Goal: Entertainment & Leisure: Browse casually

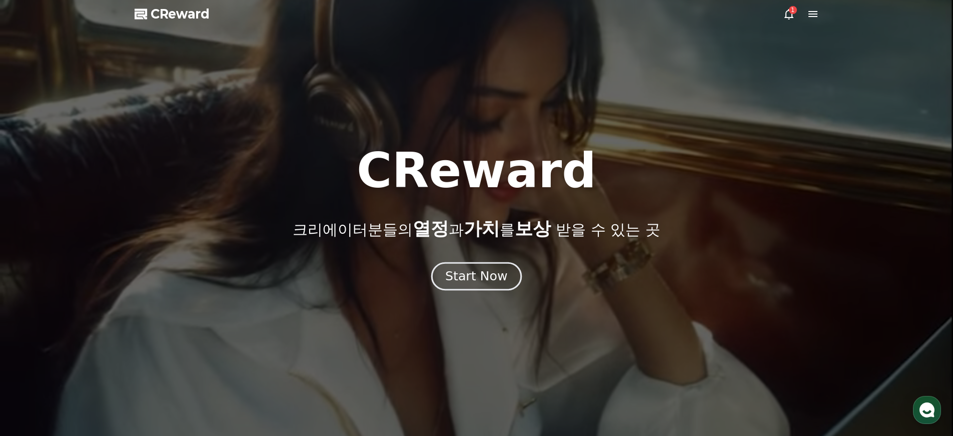
click at [479, 272] on div "Start Now" at bounding box center [476, 276] width 62 height 17
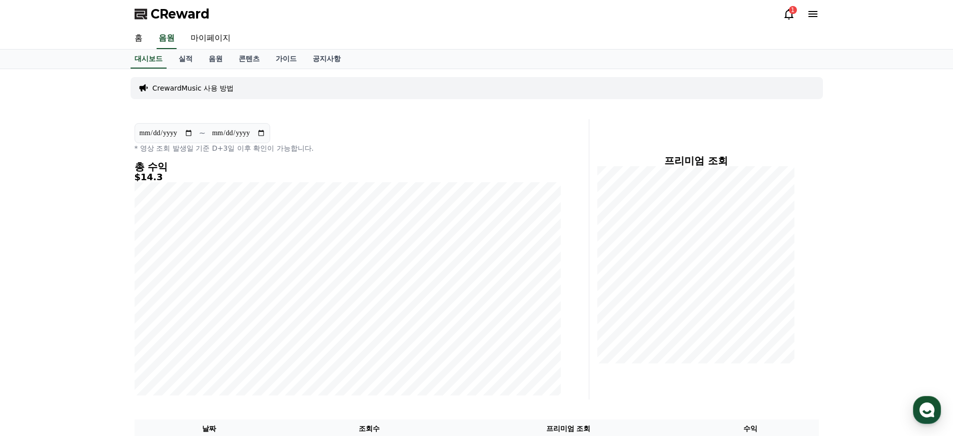
click at [786, 7] on div "1" at bounding box center [801, 14] width 36 height 16
click at [789, 13] on icon at bounding box center [789, 14] width 12 height 12
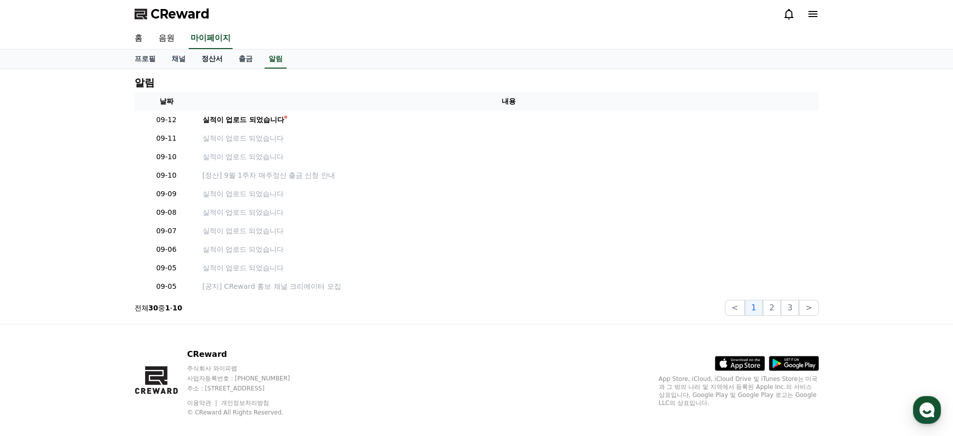
click at [210, 61] on link "정산서" at bounding box center [212, 59] width 37 height 19
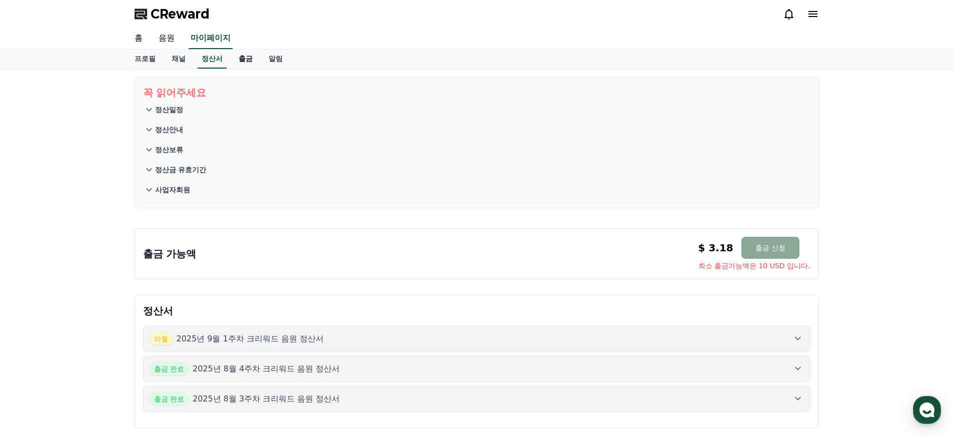
click at [244, 61] on link "출금" at bounding box center [246, 59] width 30 height 19
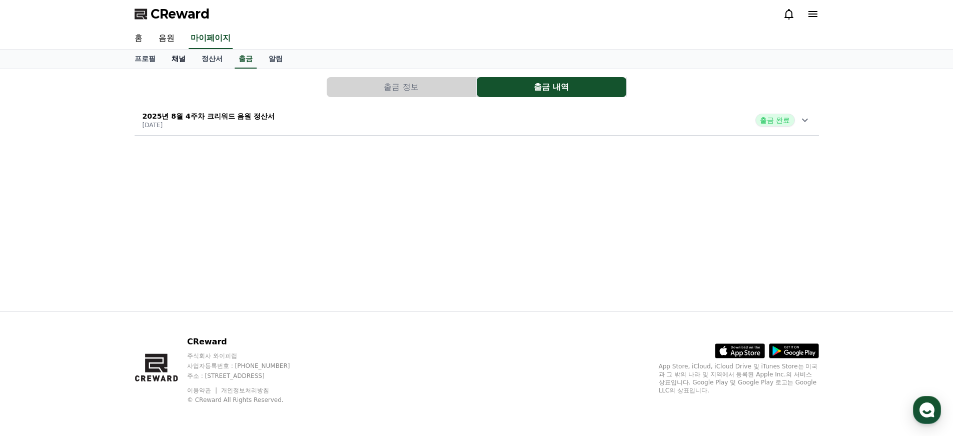
click at [164, 60] on link "채널" at bounding box center [179, 59] width 30 height 19
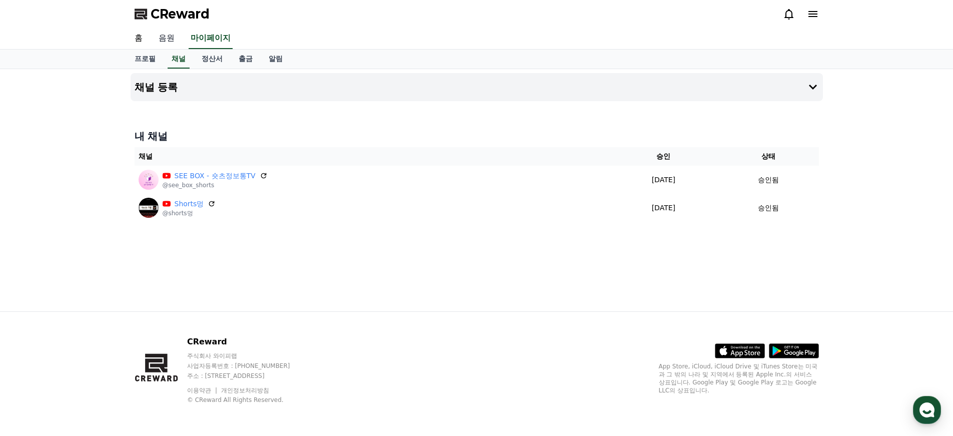
click at [162, 39] on link "음원" at bounding box center [167, 38] width 32 height 21
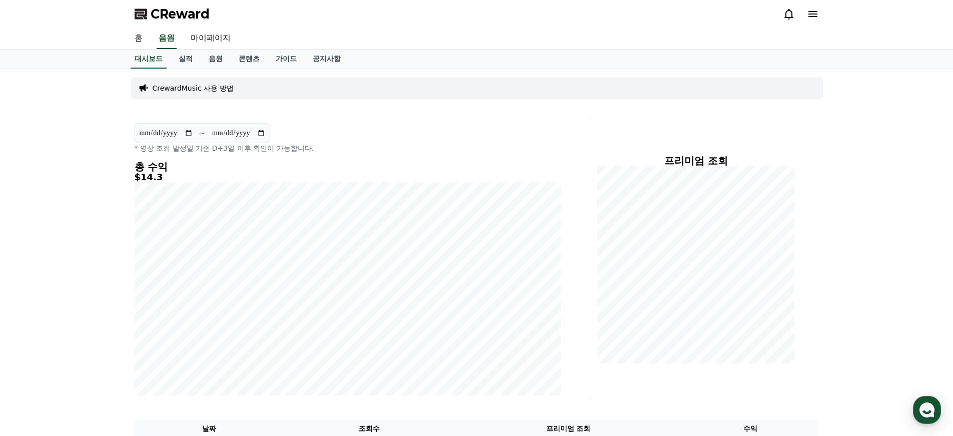
click at [136, 34] on link "홈" at bounding box center [139, 38] width 24 height 21
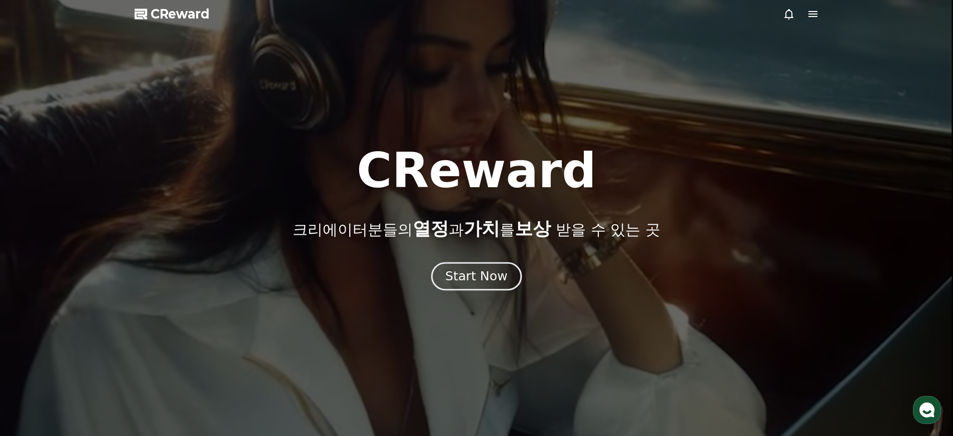
click at [490, 278] on div "Start Now" at bounding box center [476, 276] width 62 height 17
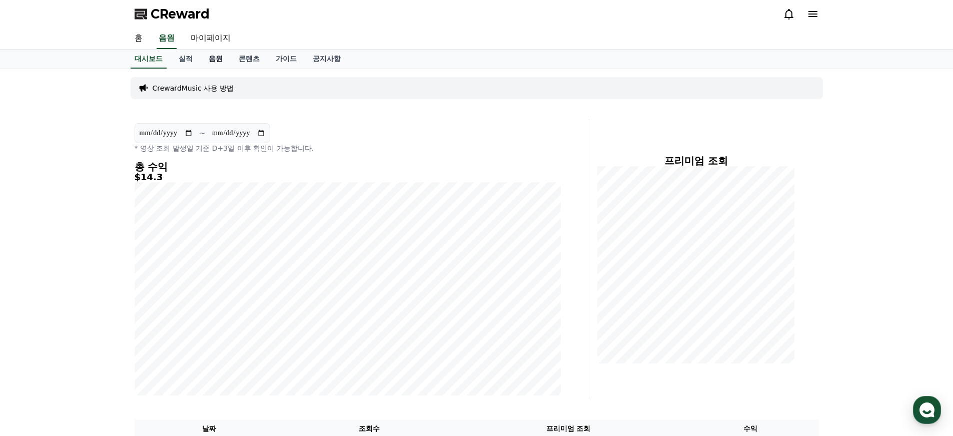
click at [211, 55] on link "음원" at bounding box center [216, 59] width 30 height 19
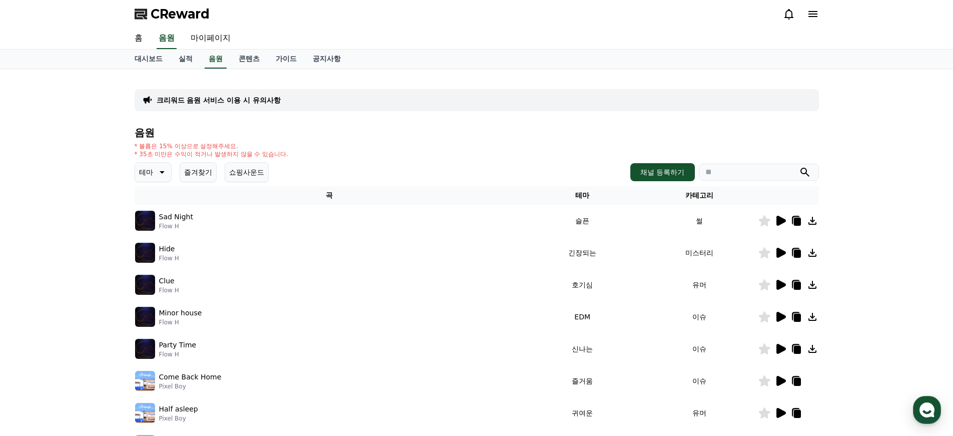
click at [160, 166] on button "테마" at bounding box center [153, 172] width 37 height 20
click at [160, 253] on button "긴장되는" at bounding box center [154, 255] width 36 height 22
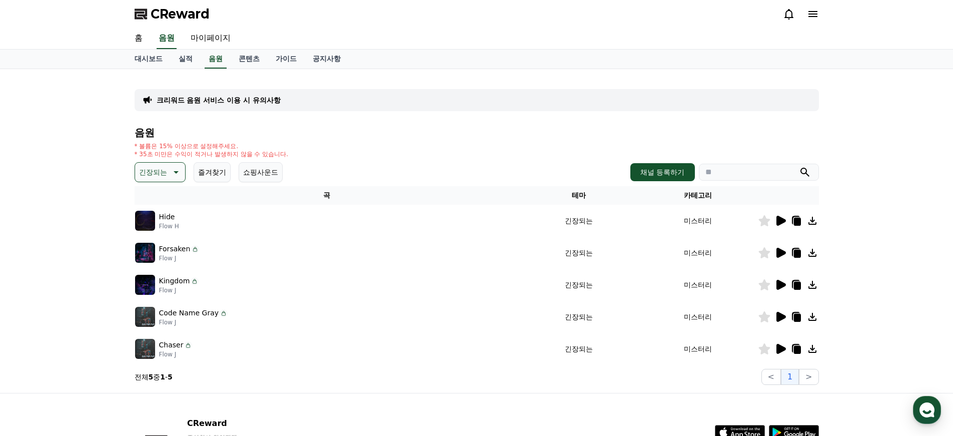
click at [783, 221] on icon at bounding box center [781, 221] width 10 height 10
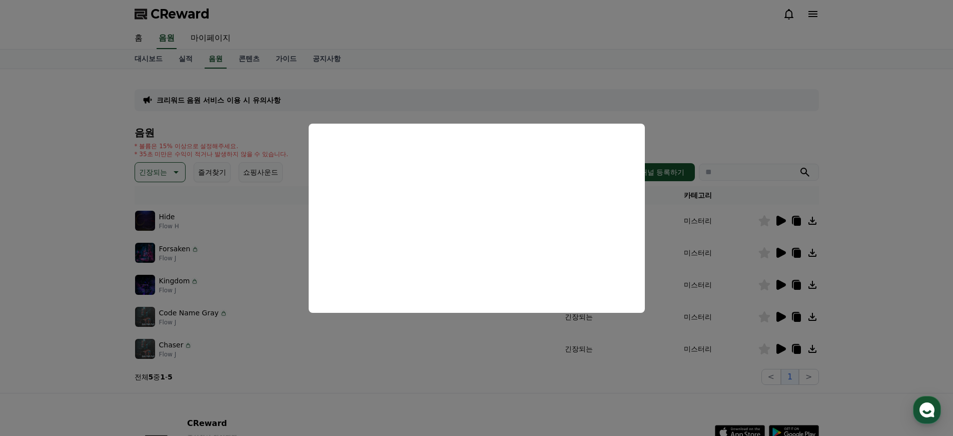
click at [722, 254] on button "close modal" at bounding box center [476, 218] width 953 height 436
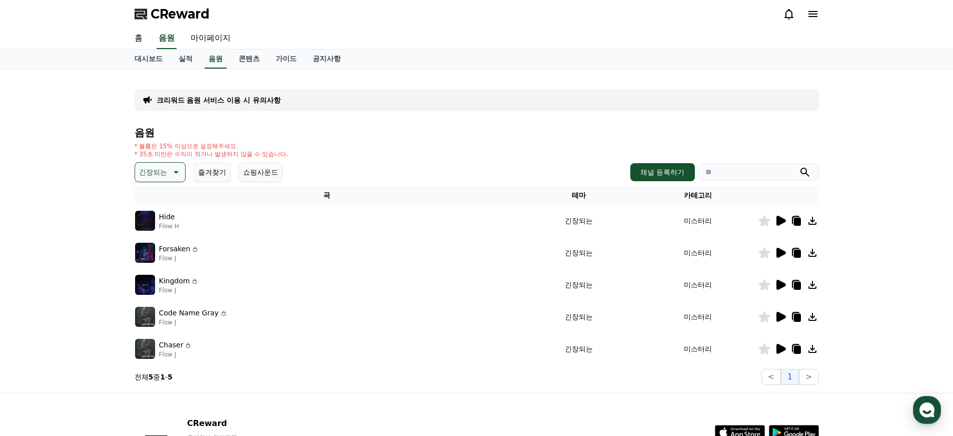
click at [781, 252] on icon at bounding box center [781, 253] width 10 height 10
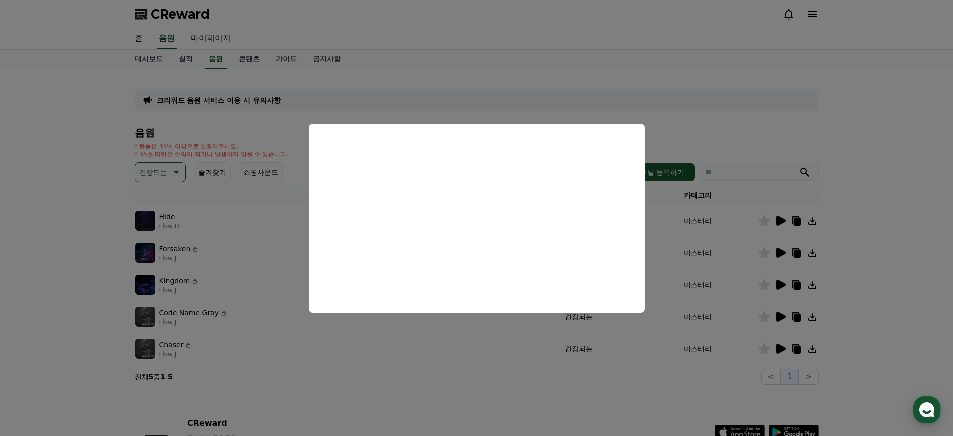
click at [870, 277] on button "close modal" at bounding box center [476, 218] width 953 height 436
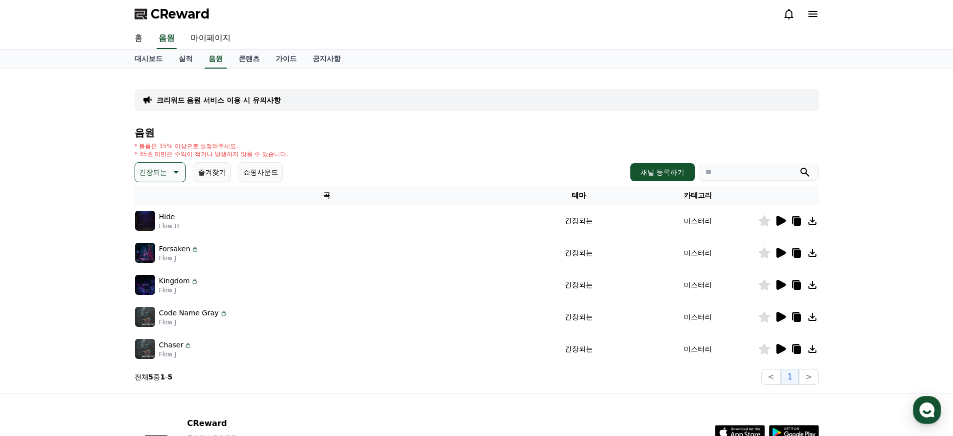
click at [812, 251] on icon at bounding box center [812, 253] width 12 height 12
